Goal: Task Accomplishment & Management: Use online tool/utility

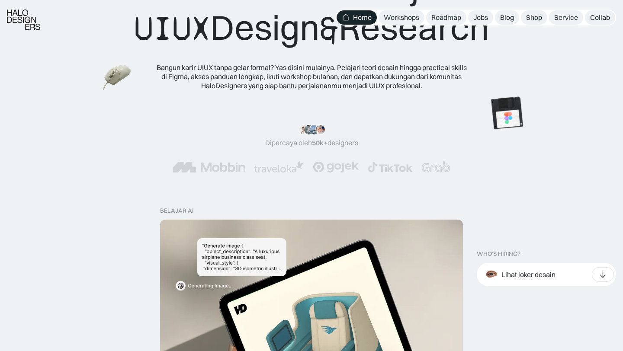
scroll to position [263, 0]
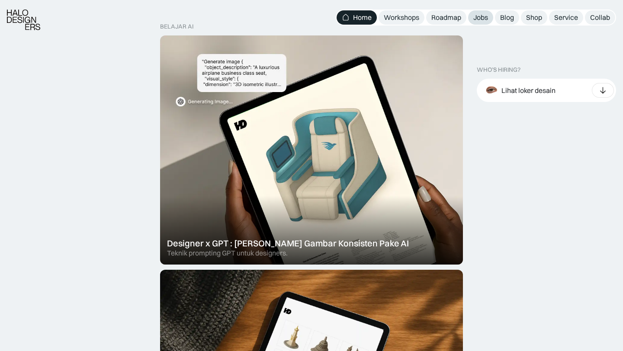
click at [485, 18] on div "Jobs" at bounding box center [480, 17] width 15 height 9
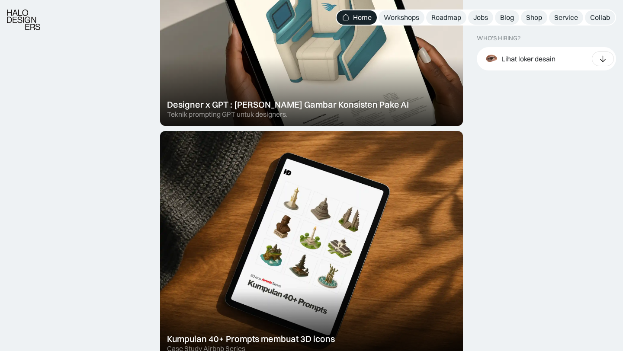
scroll to position [453, 0]
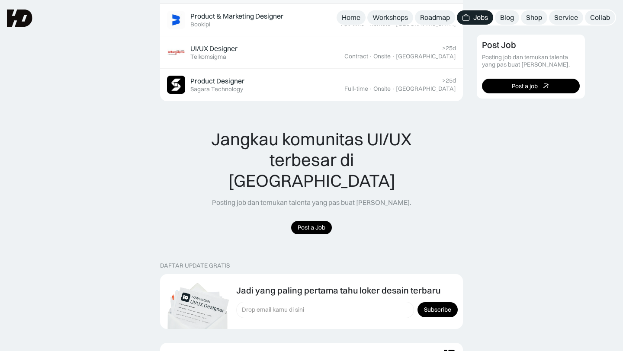
scroll to position [761, 0]
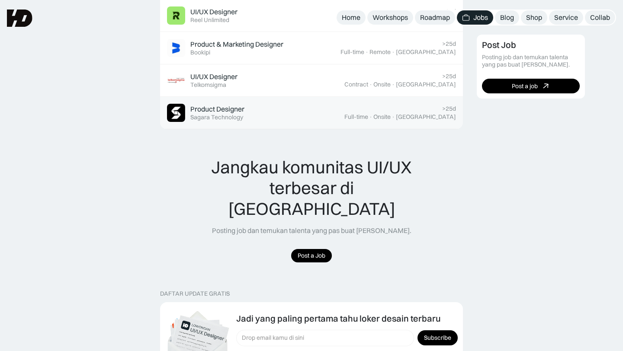
click at [315, 116] on div "Product Designer Featured Sagara Technology" at bounding box center [255, 113] width 177 height 18
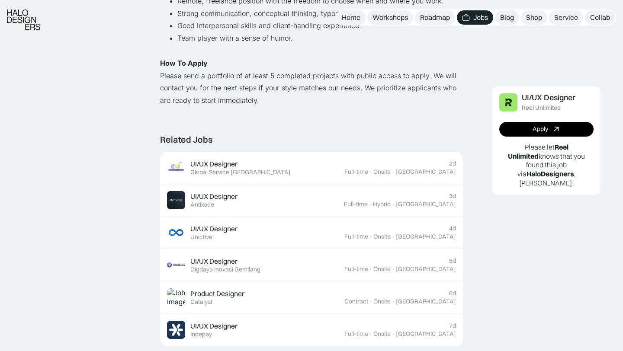
scroll to position [737, 0]
